Goal: Information Seeking & Learning: Learn about a topic

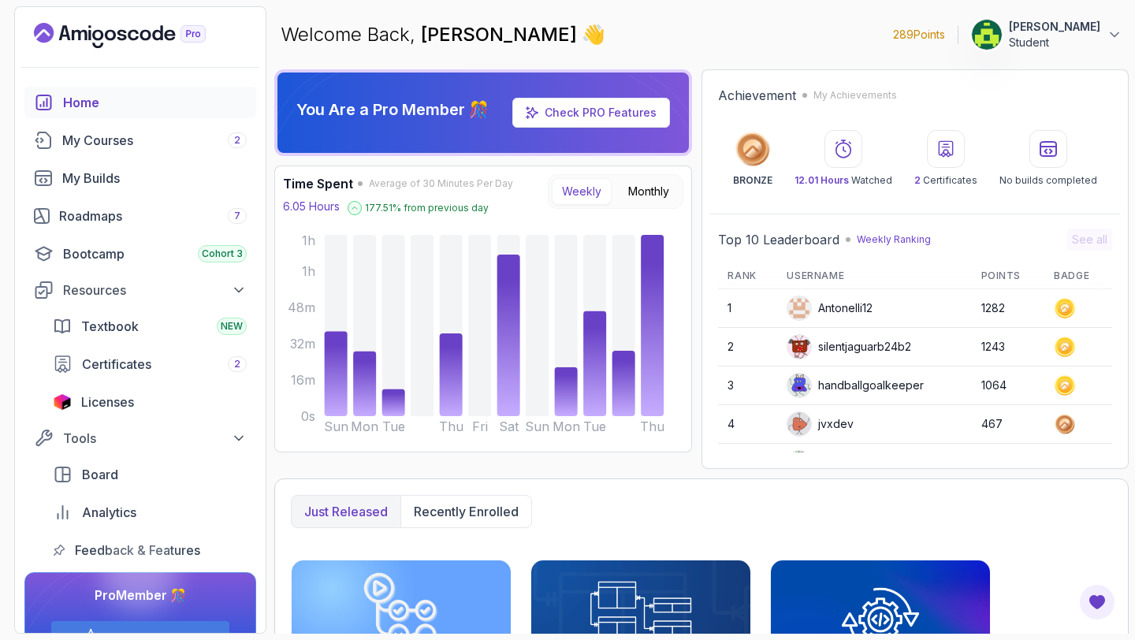
scroll to position [222, 0]
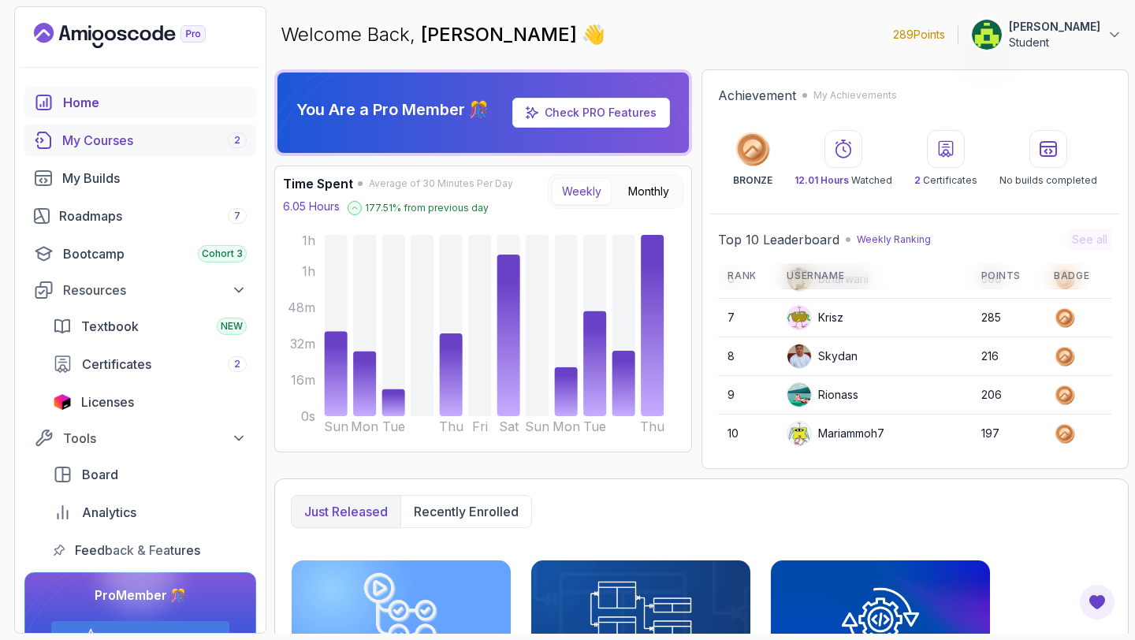
click at [121, 146] on div "My Courses 2" at bounding box center [154, 140] width 184 height 19
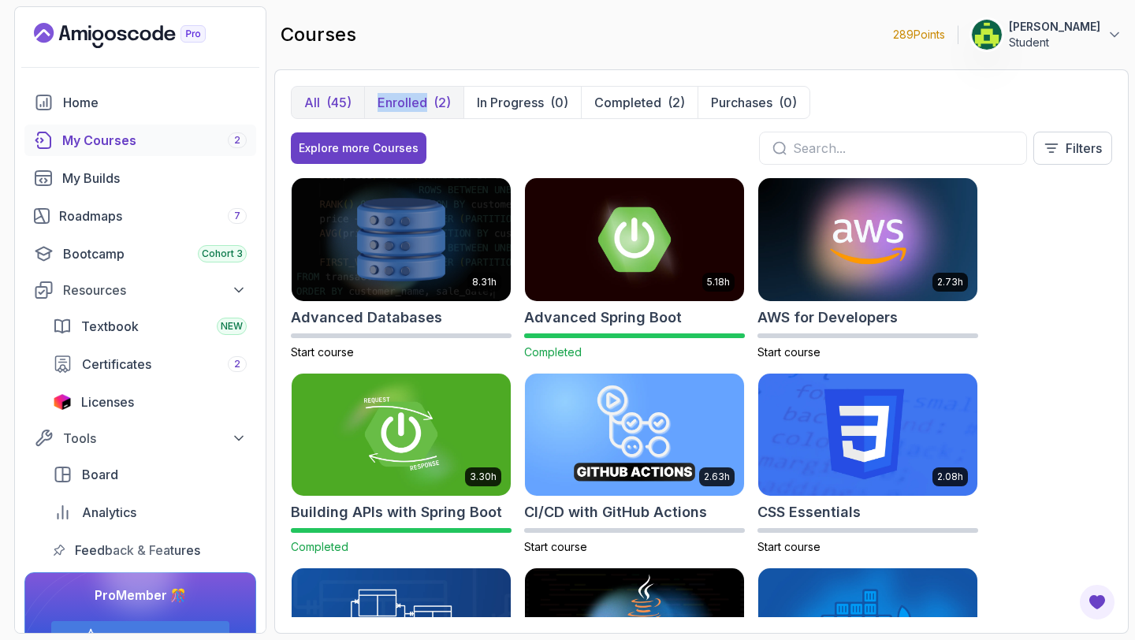
click at [386, 93] on p "Enrolled" at bounding box center [403, 102] width 50 height 19
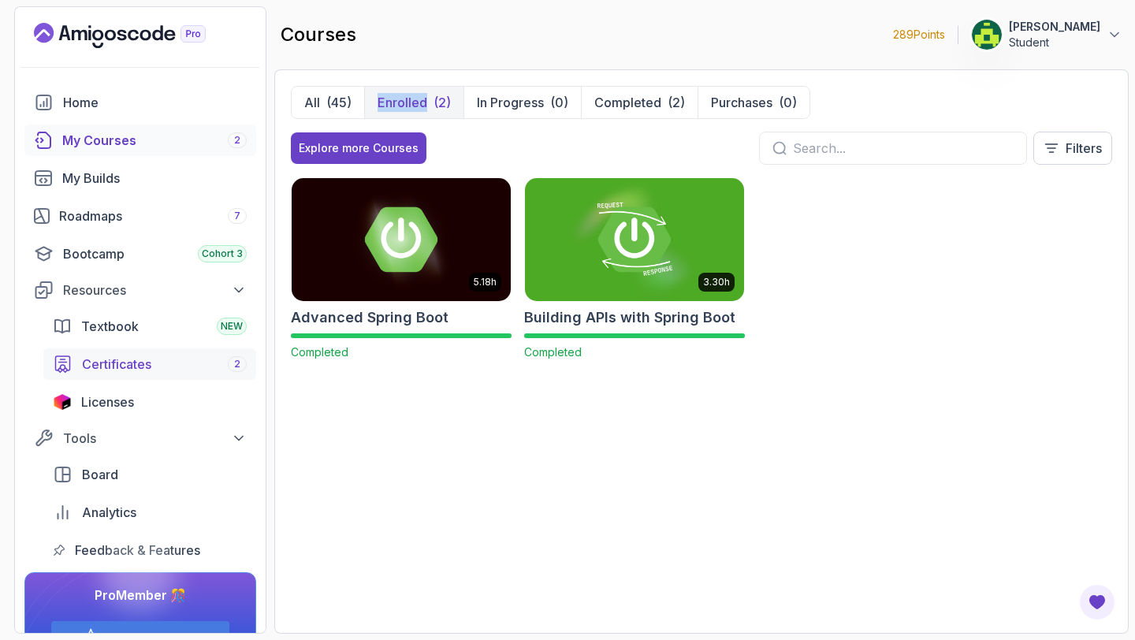
click at [101, 367] on span "Certificates" at bounding box center [116, 364] width 69 height 19
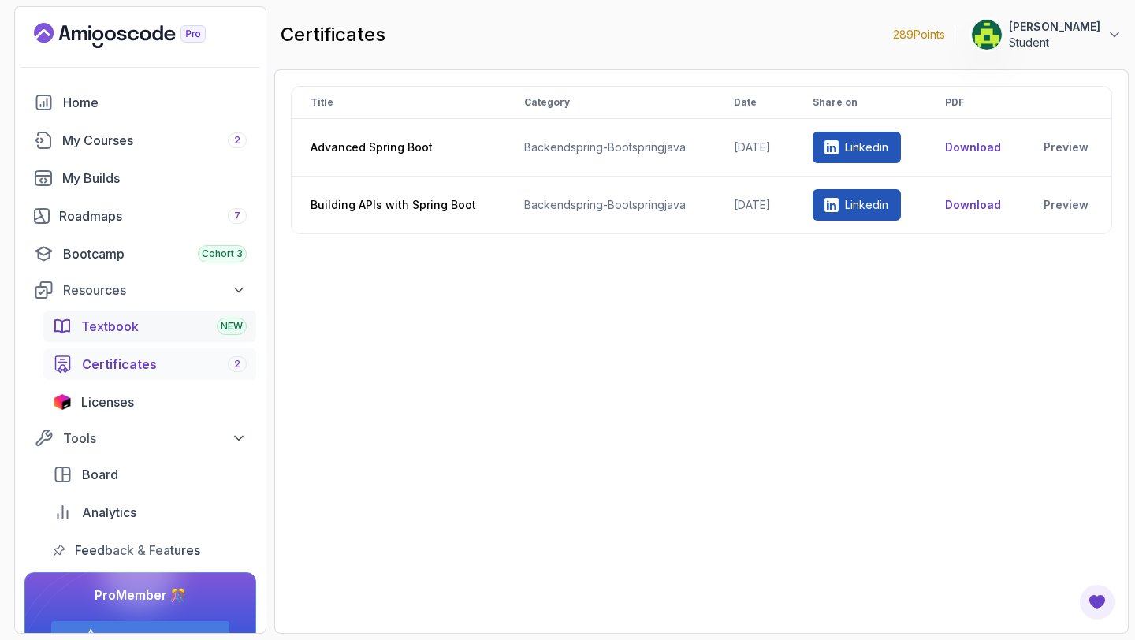
click at [108, 341] on link "Textbook NEW" at bounding box center [149, 327] width 213 height 32
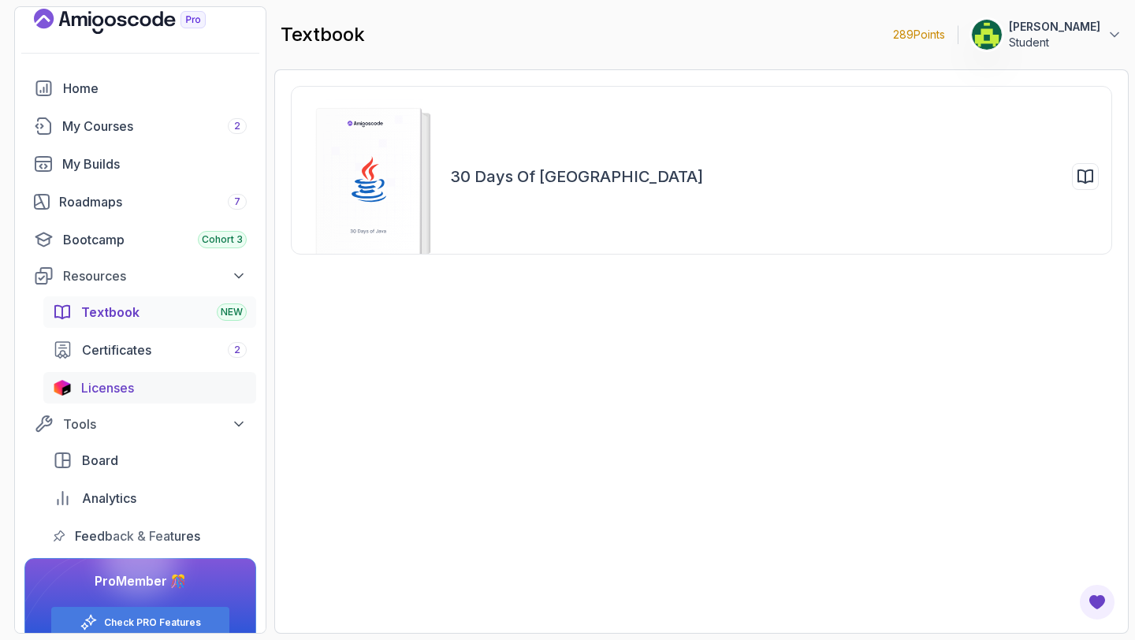
scroll to position [29, 0]
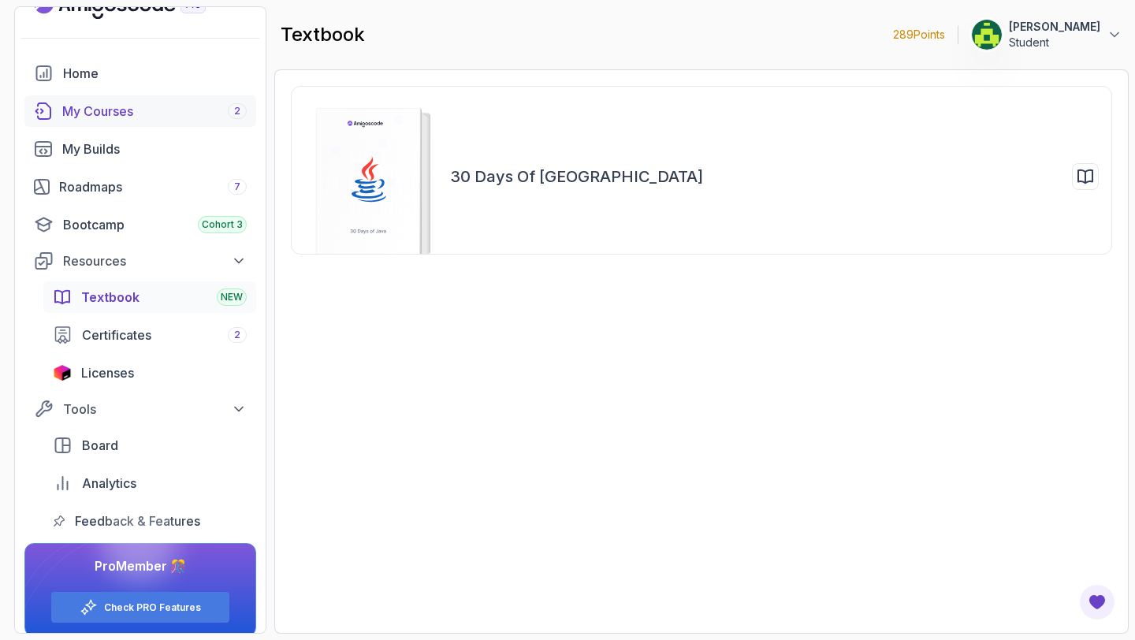
click at [147, 114] on div "My Courses 2" at bounding box center [154, 111] width 184 height 19
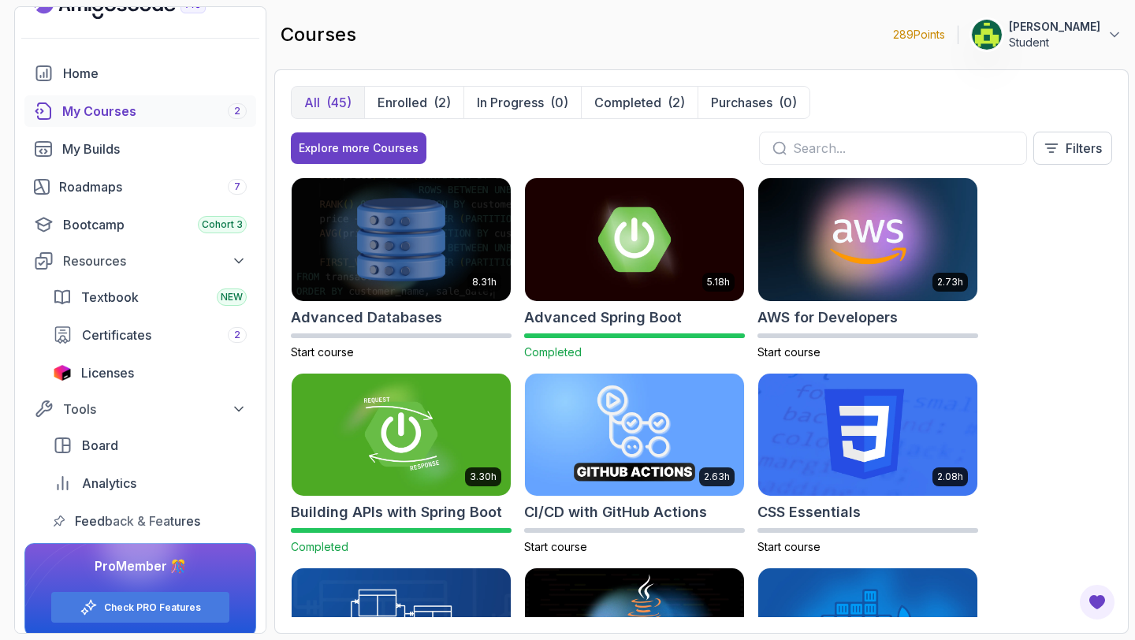
click at [830, 160] on div at bounding box center [893, 148] width 268 height 33
click at [837, 148] on input "text" at bounding box center [903, 148] width 221 height 19
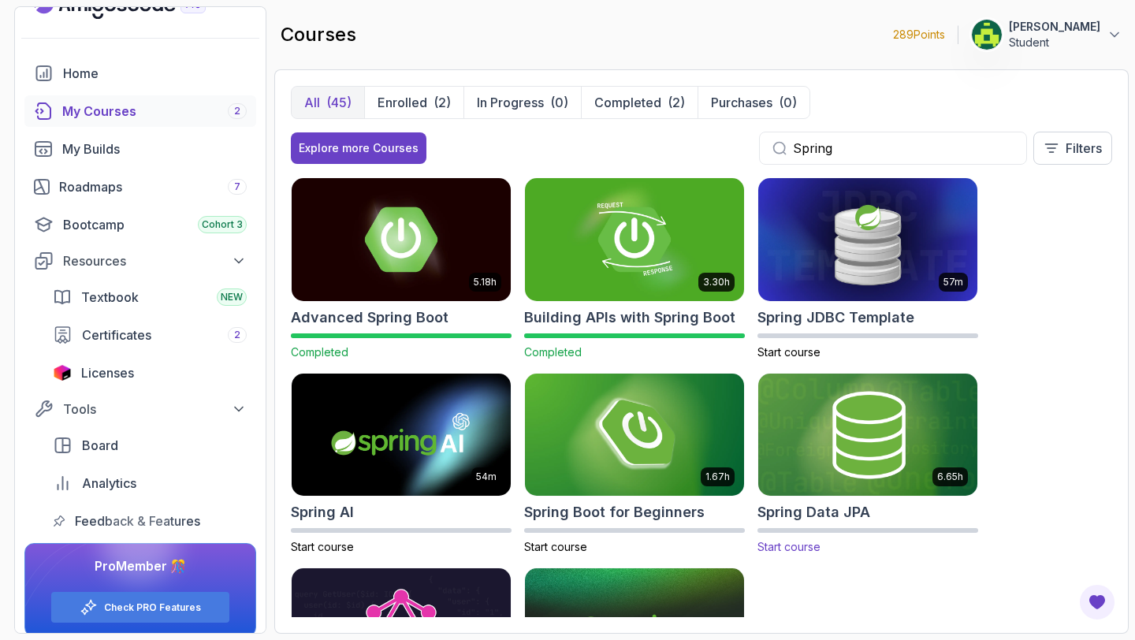
type input "Spring"
click at [874, 375] on img at bounding box center [868, 435] width 230 height 129
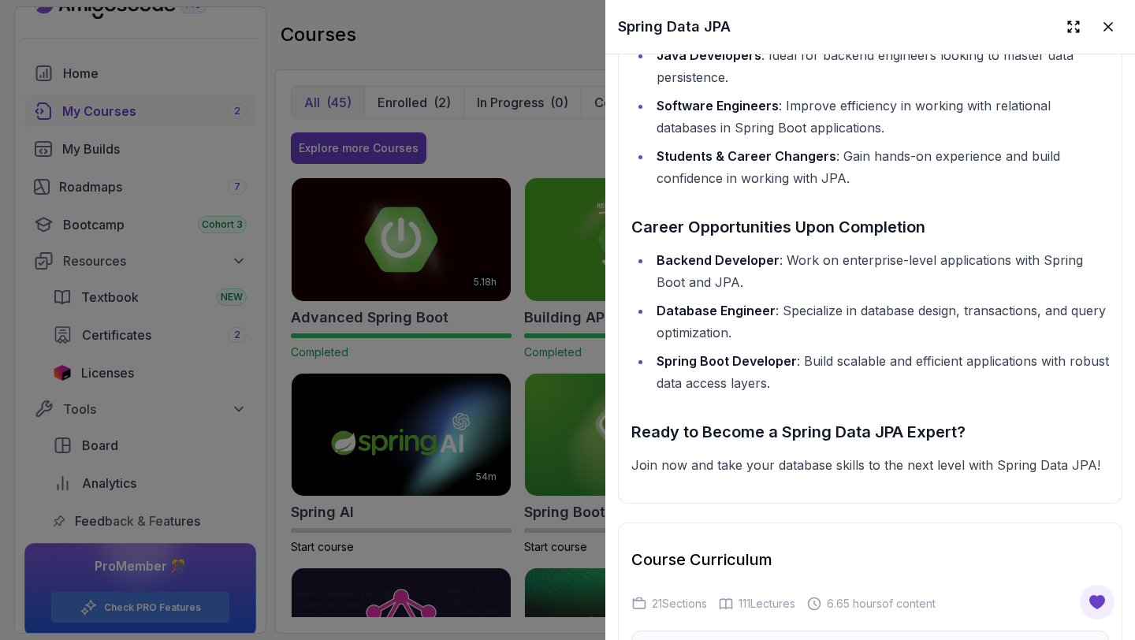
scroll to position [1769, 0]
